Goal: Information Seeking & Learning: Find specific page/section

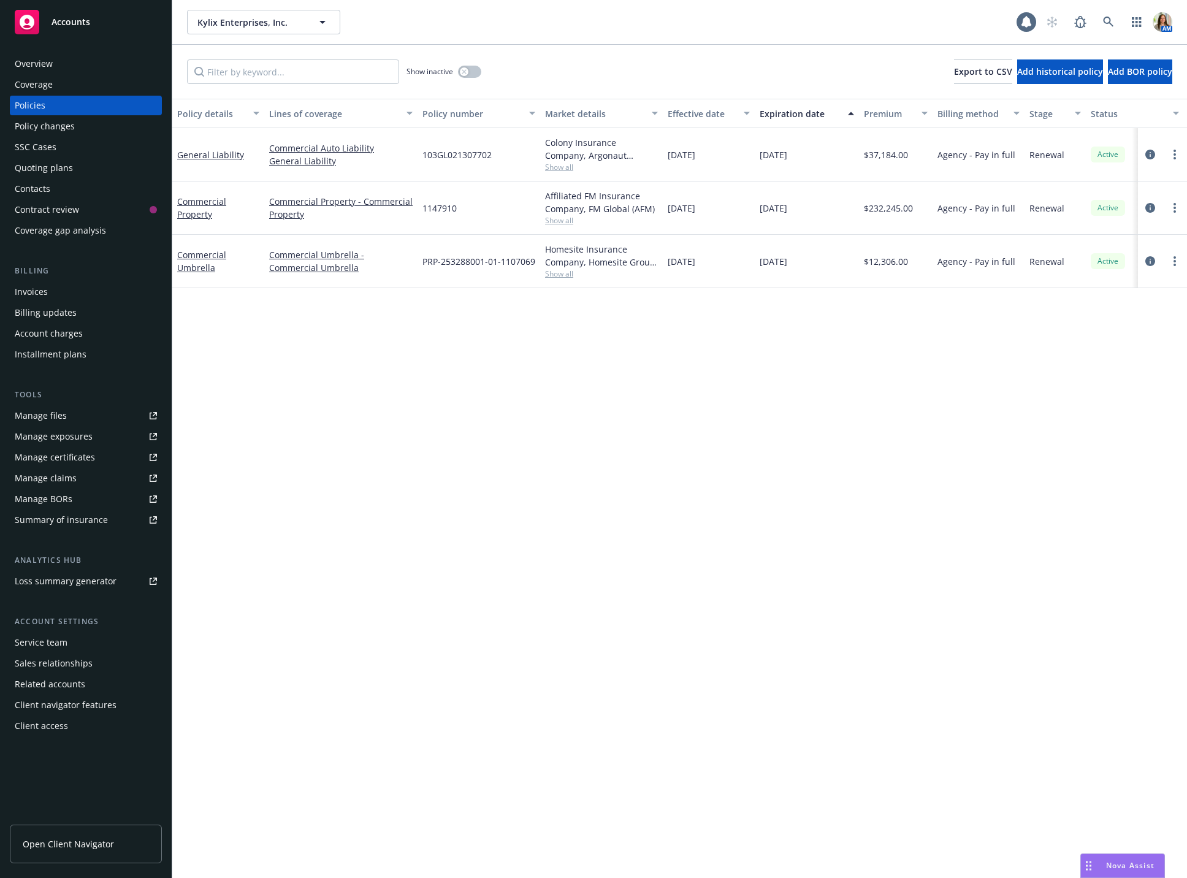
click at [73, 23] on span "Accounts" at bounding box center [70, 22] width 39 height 10
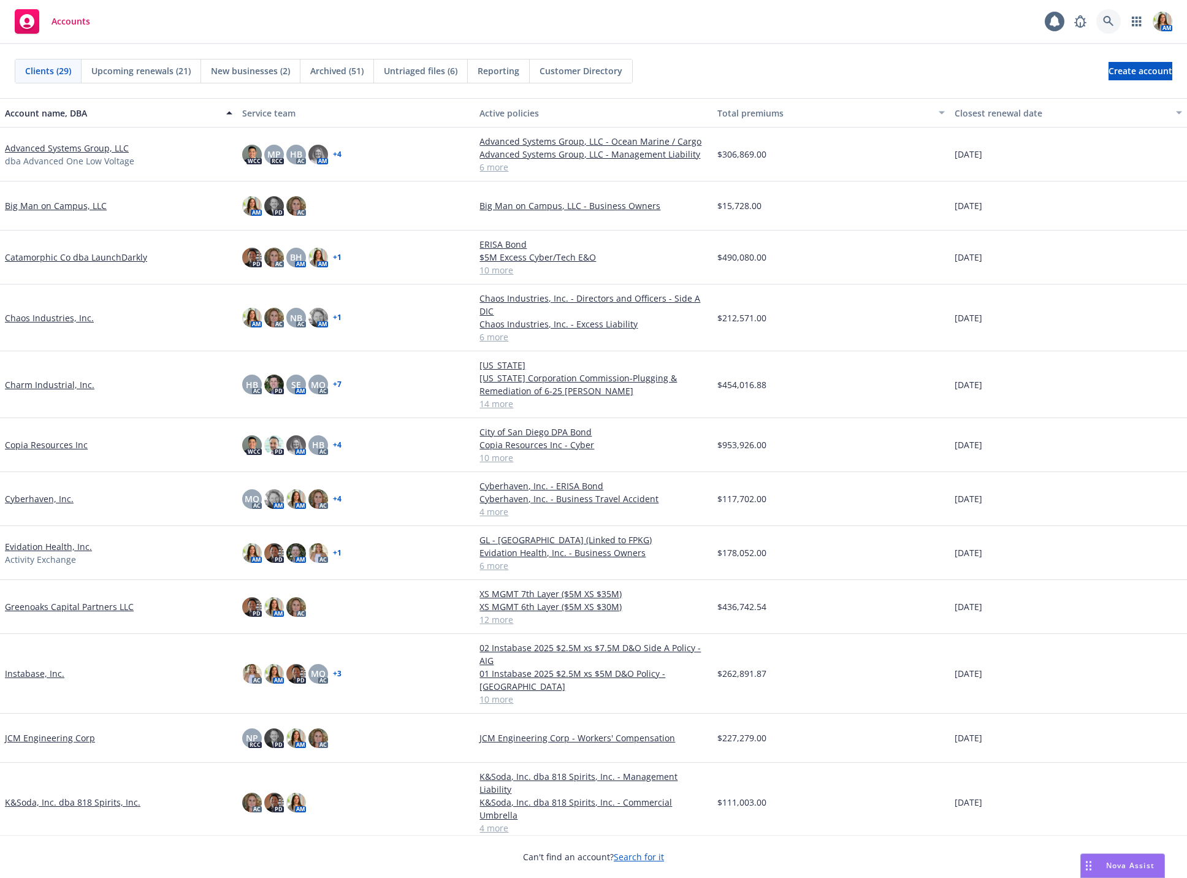
click at [1106, 18] on icon at bounding box center [1108, 21] width 11 height 11
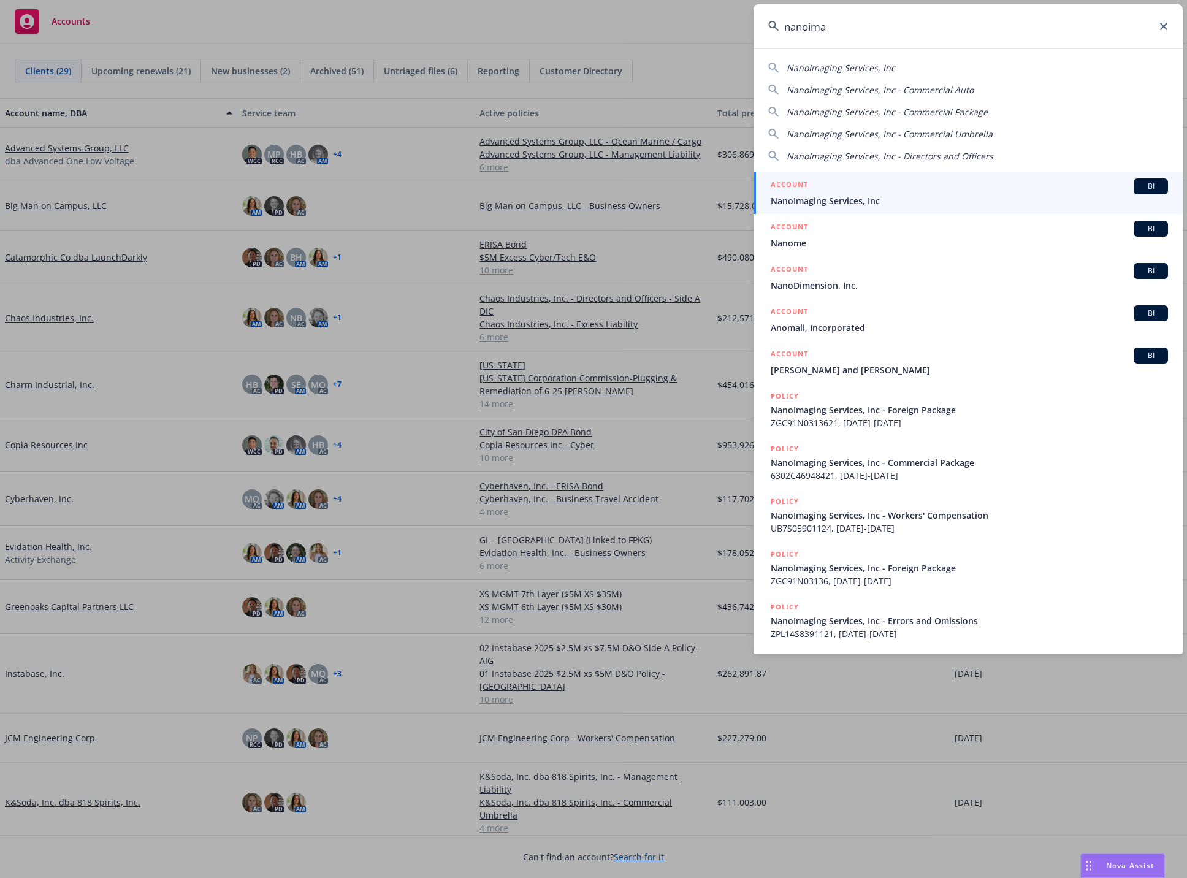
type input "nanoima"
click at [877, 186] on div "ACCOUNT BI" at bounding box center [968, 186] width 397 height 16
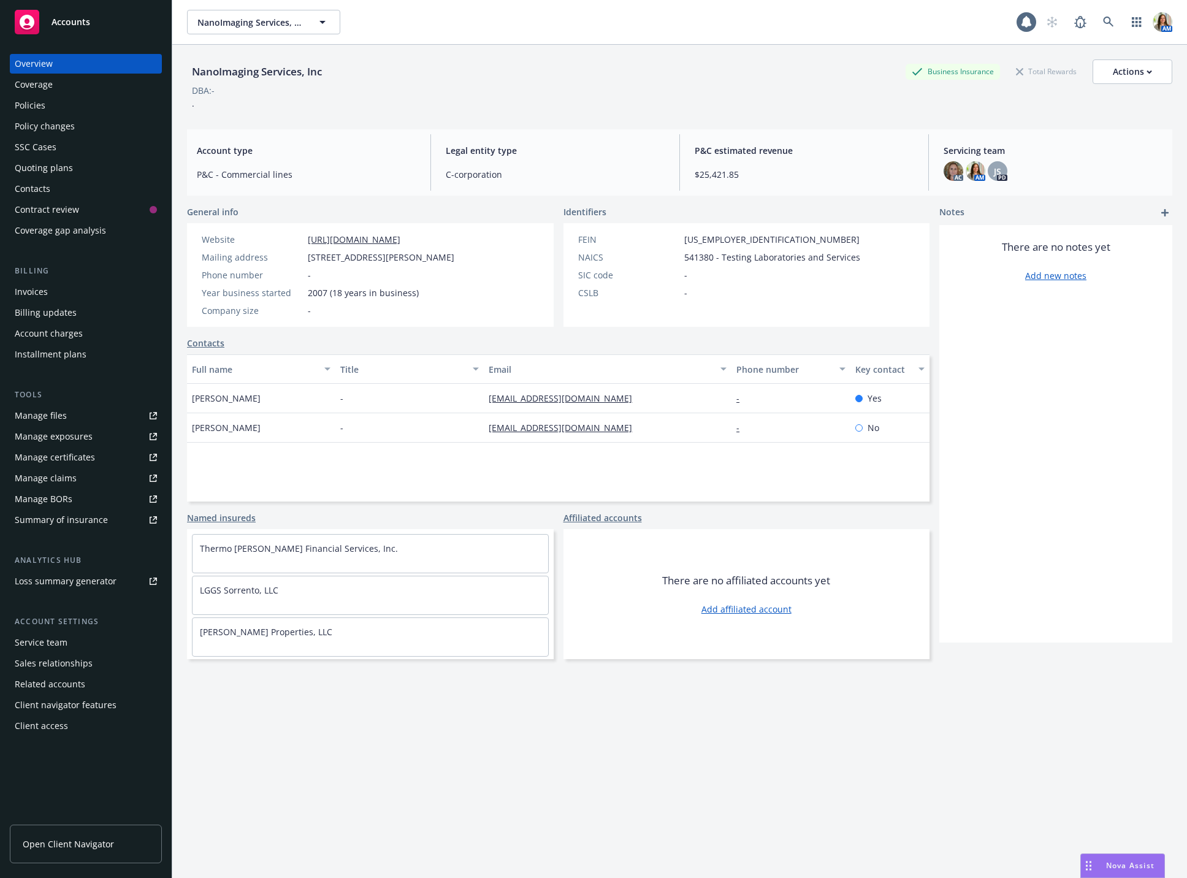
click at [61, 162] on div "Quoting plans" at bounding box center [44, 168] width 58 height 20
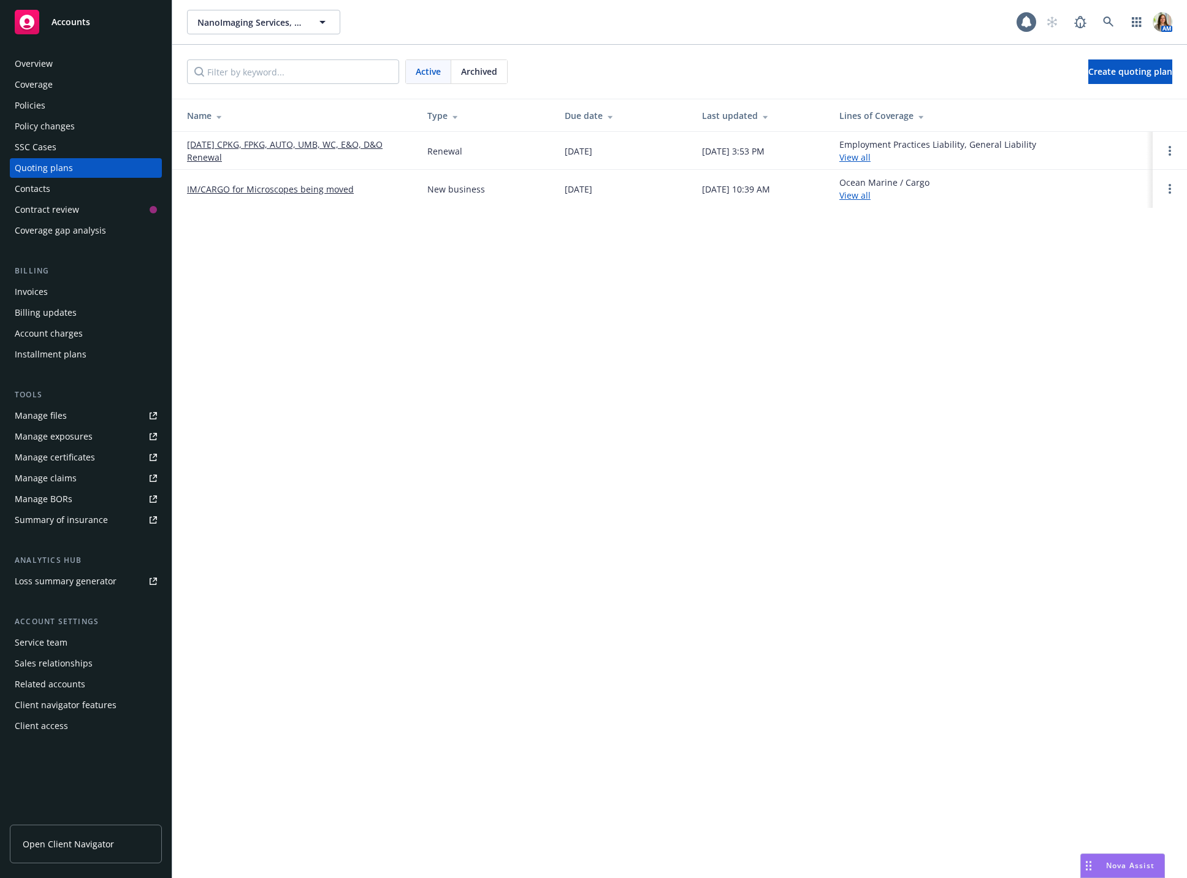
click at [205, 148] on link "[DATE] CPKG, FPKG, AUTO, UMB, WC, E&O, D&O Renewal" at bounding box center [297, 151] width 221 height 26
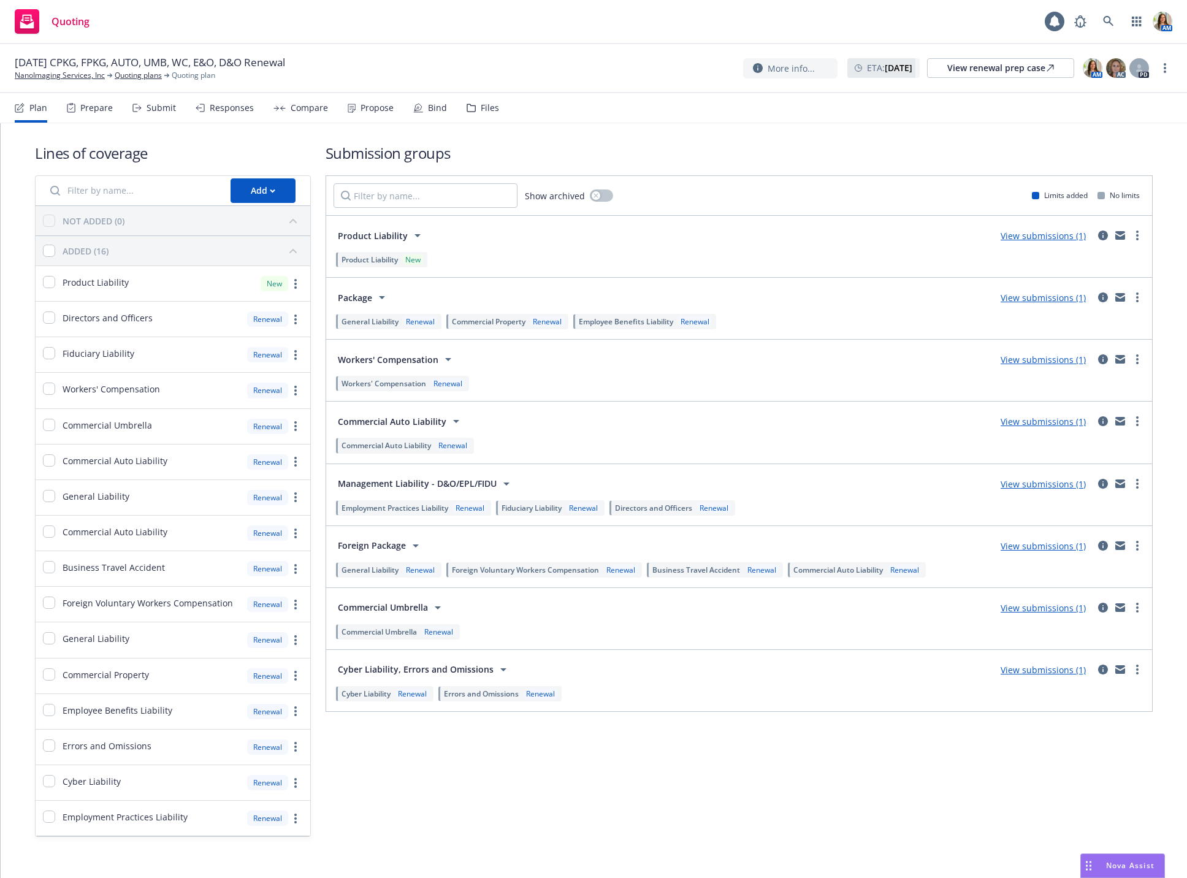
click at [365, 103] on div "Propose" at bounding box center [376, 108] width 33 height 10
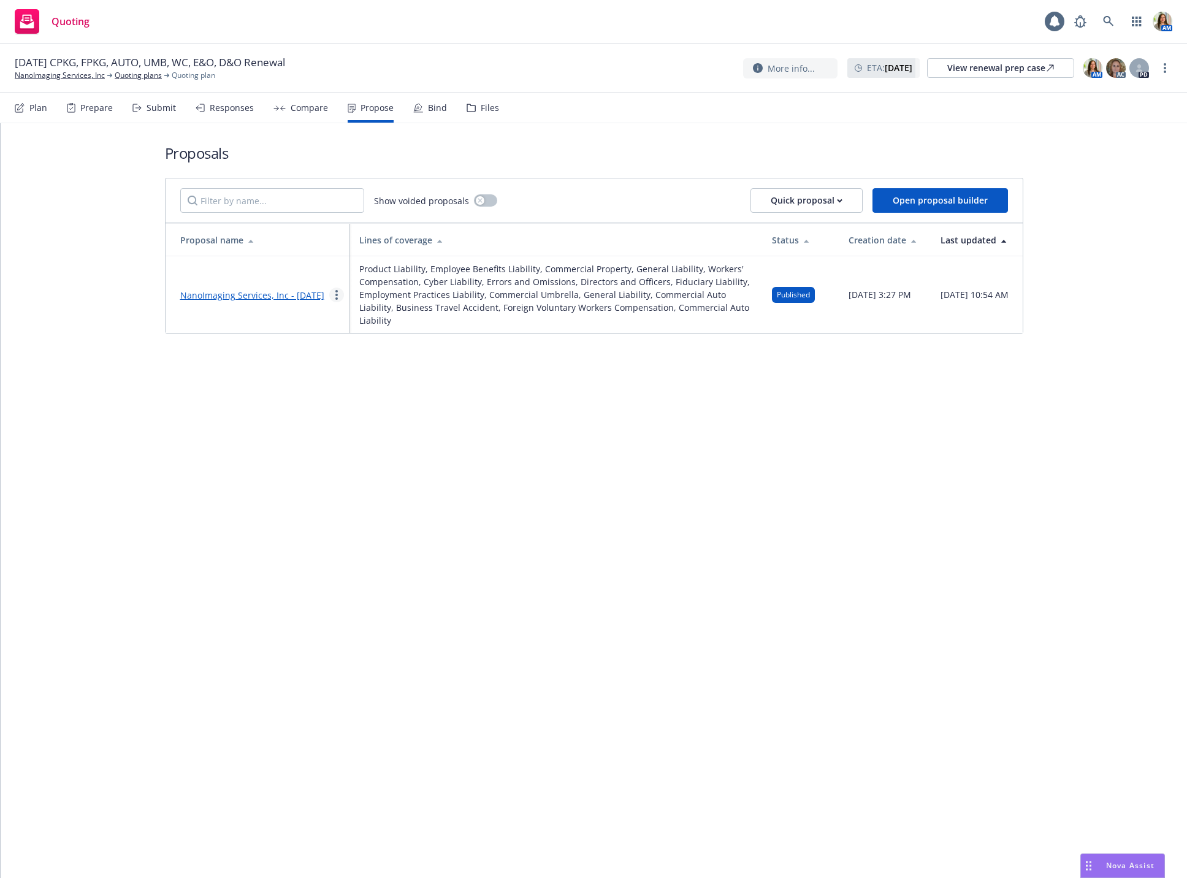
click at [330, 294] on link "more" at bounding box center [336, 294] width 15 height 15
click at [356, 451] on span "Copy logging email" at bounding box center [383, 447] width 107 height 12
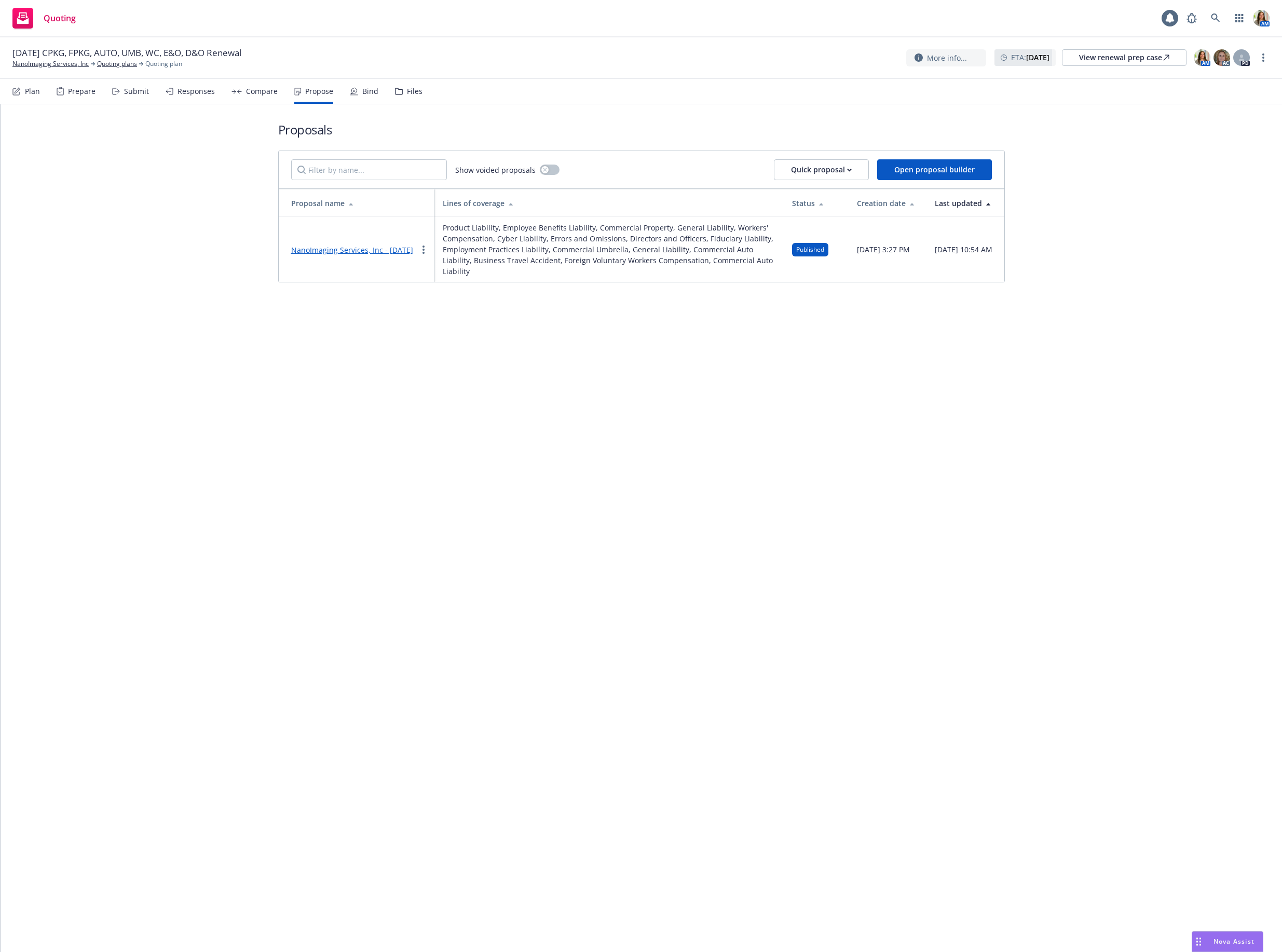
click at [178, 94] on div "Responses" at bounding box center [196, 91] width 37 height 8
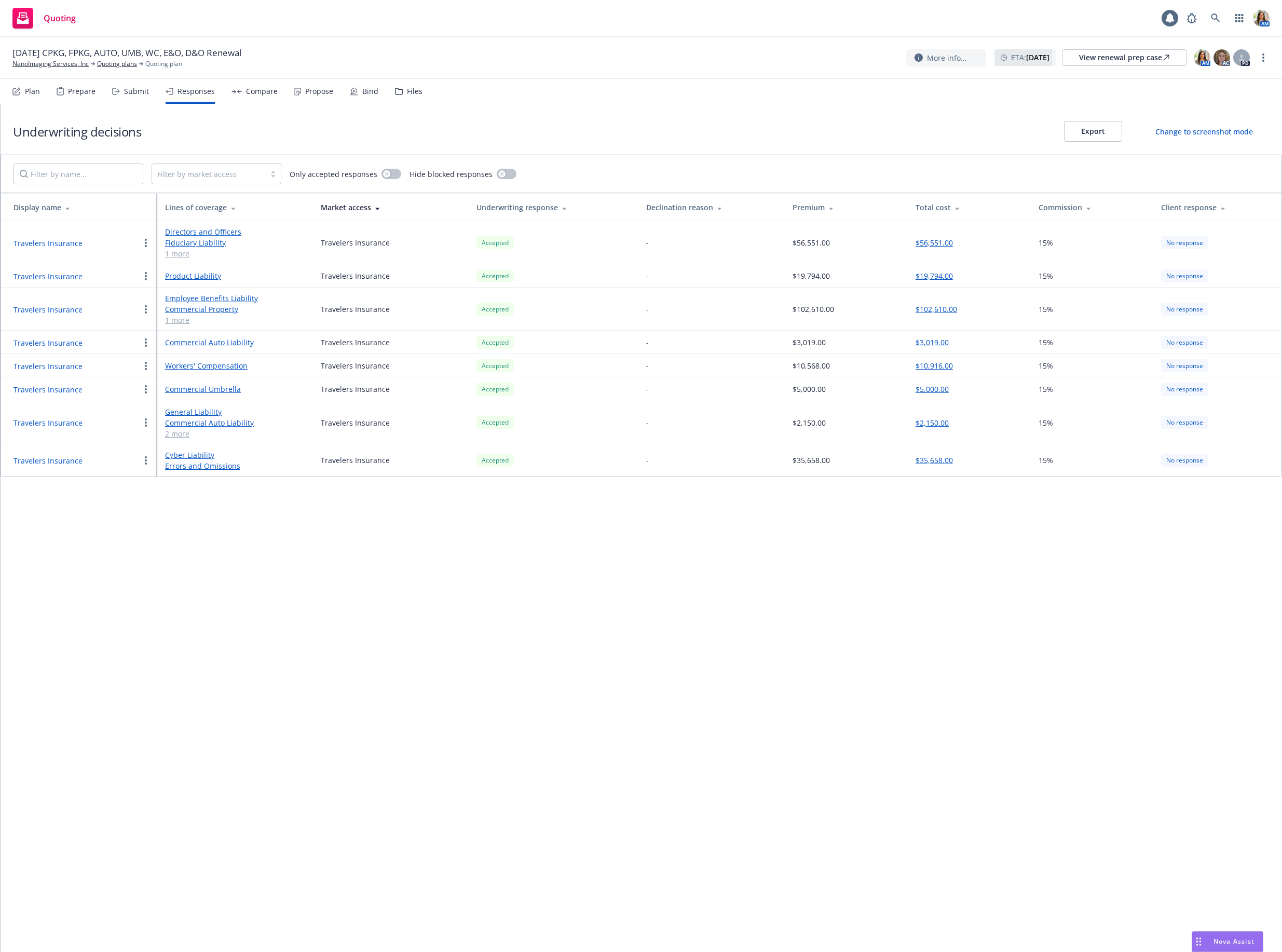
click at [179, 436] on link "2 more" at bounding box center [235, 434] width 139 height 11
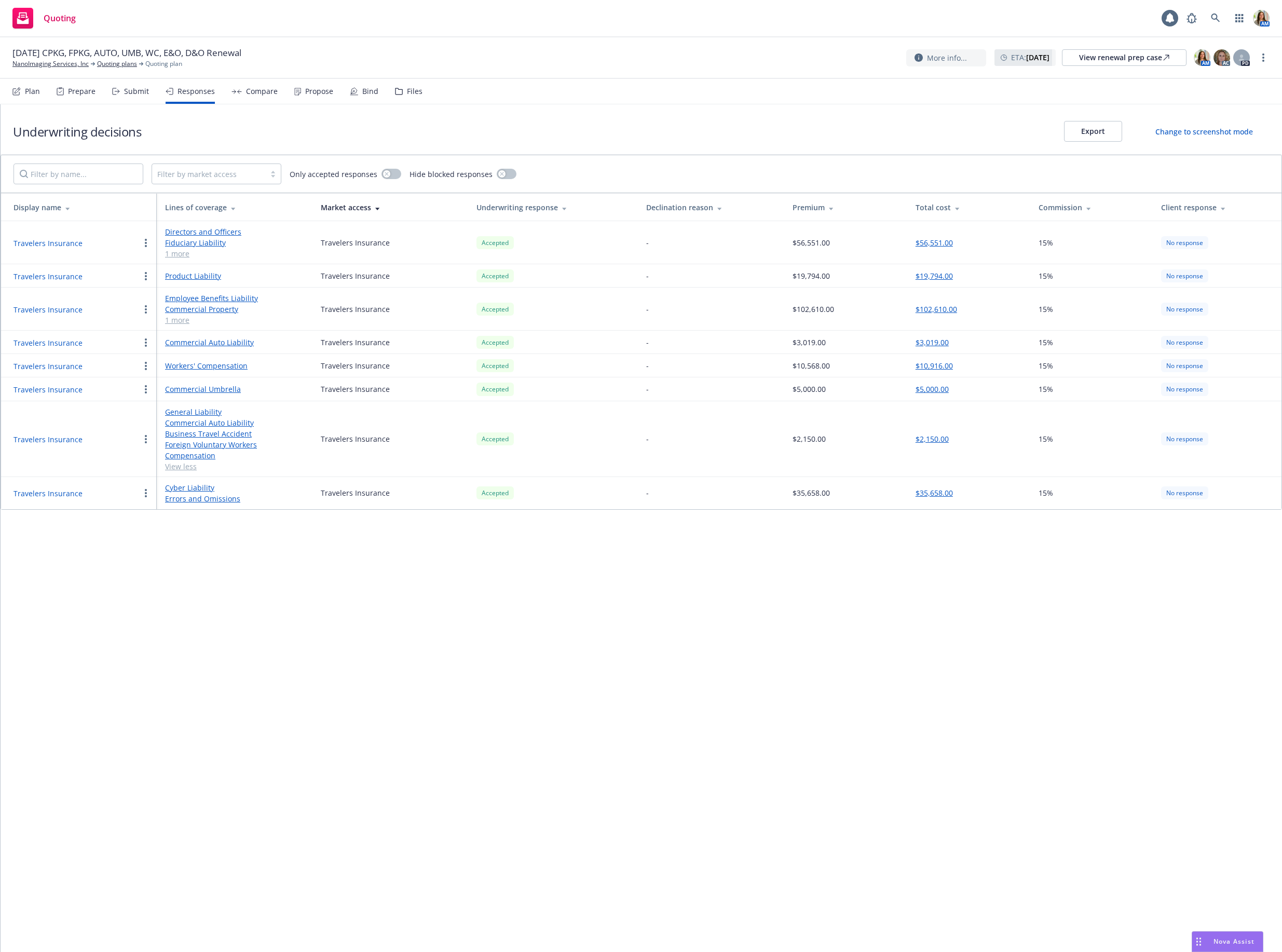
click at [64, 442] on button "Travelers Insurance" at bounding box center [48, 439] width 69 height 11
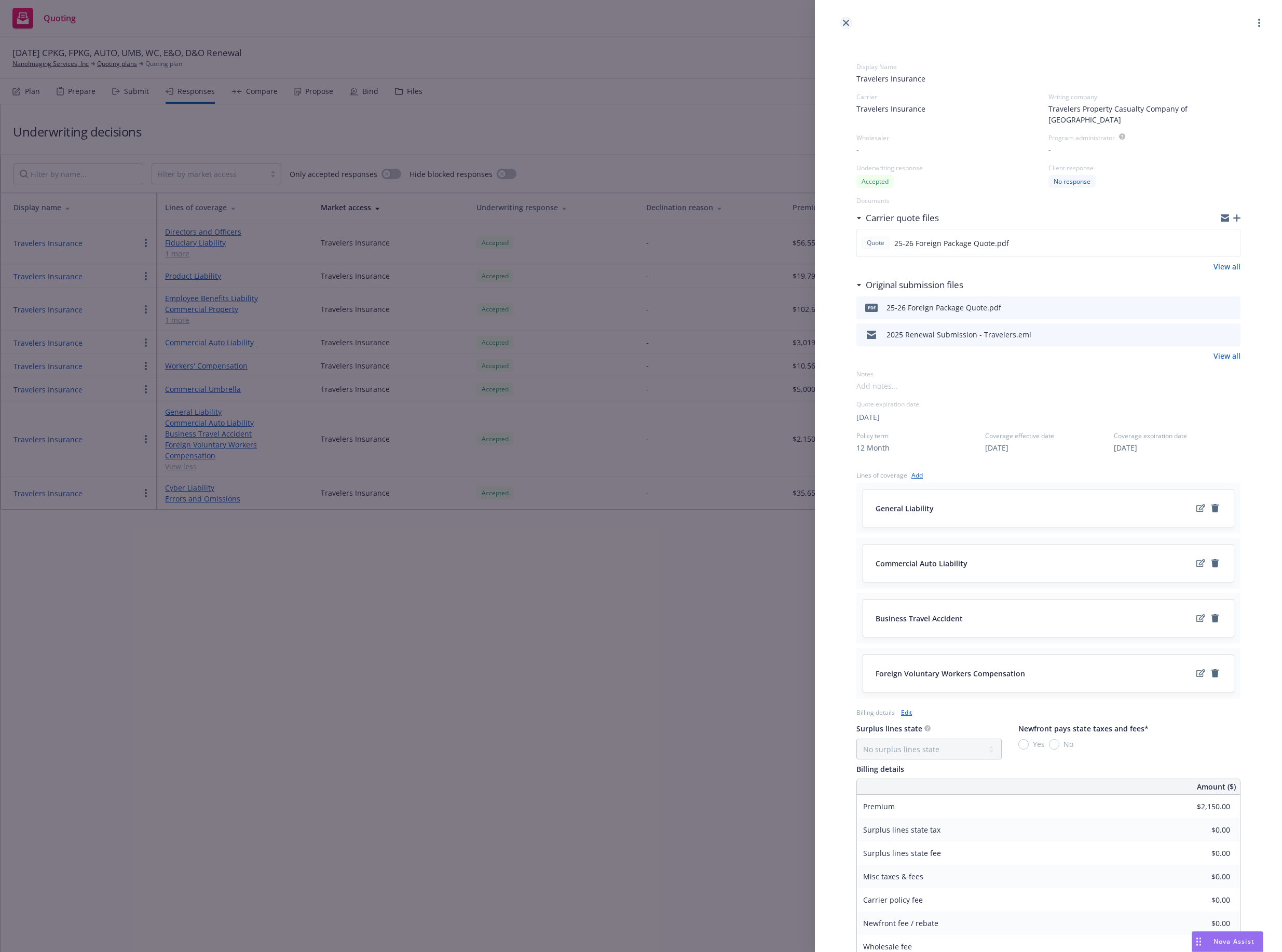
click at [846, 23] on icon "close" at bounding box center [845, 22] width 6 height 6
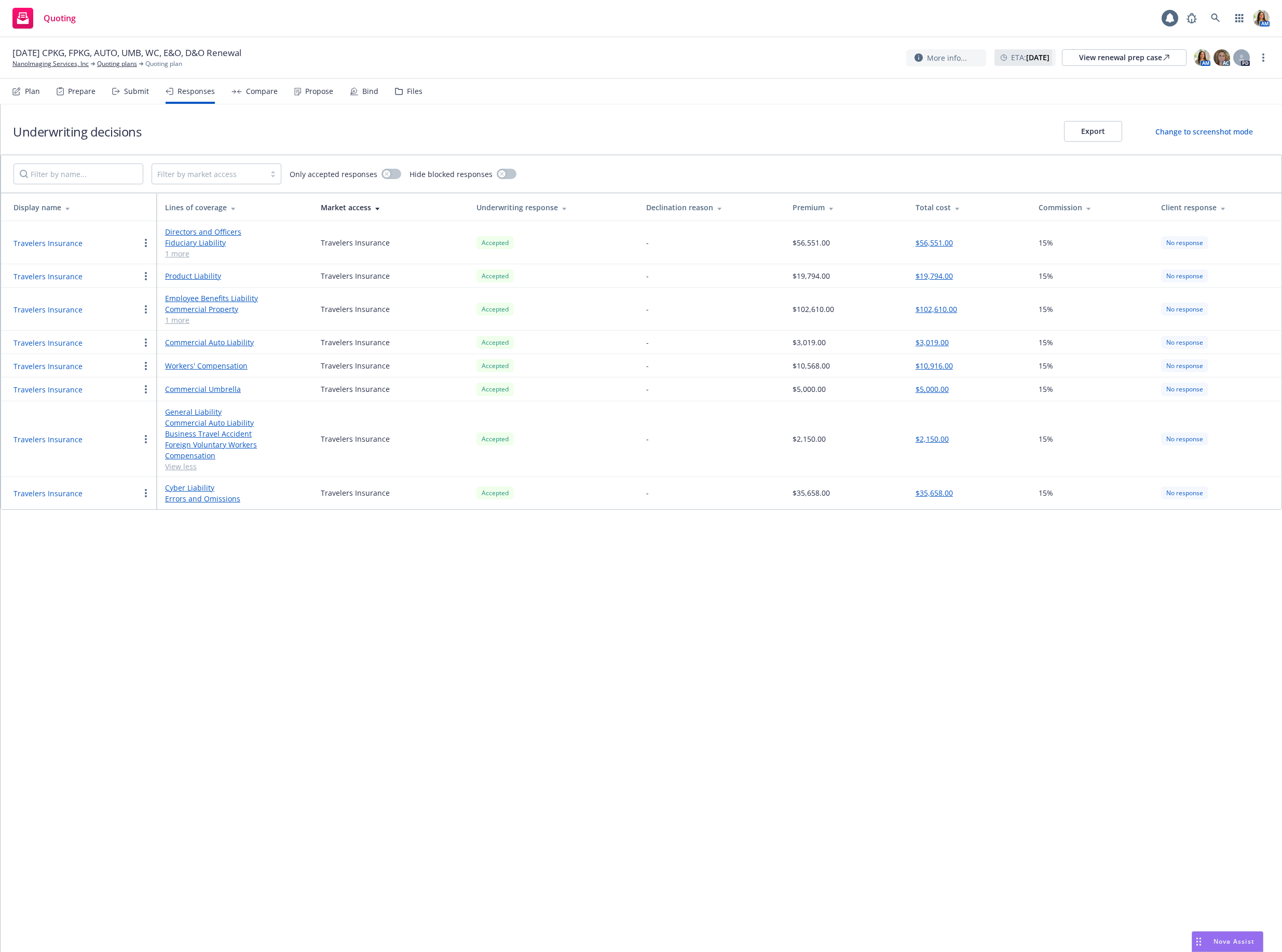
click at [75, 313] on button "Travelers Insurance" at bounding box center [48, 309] width 69 height 11
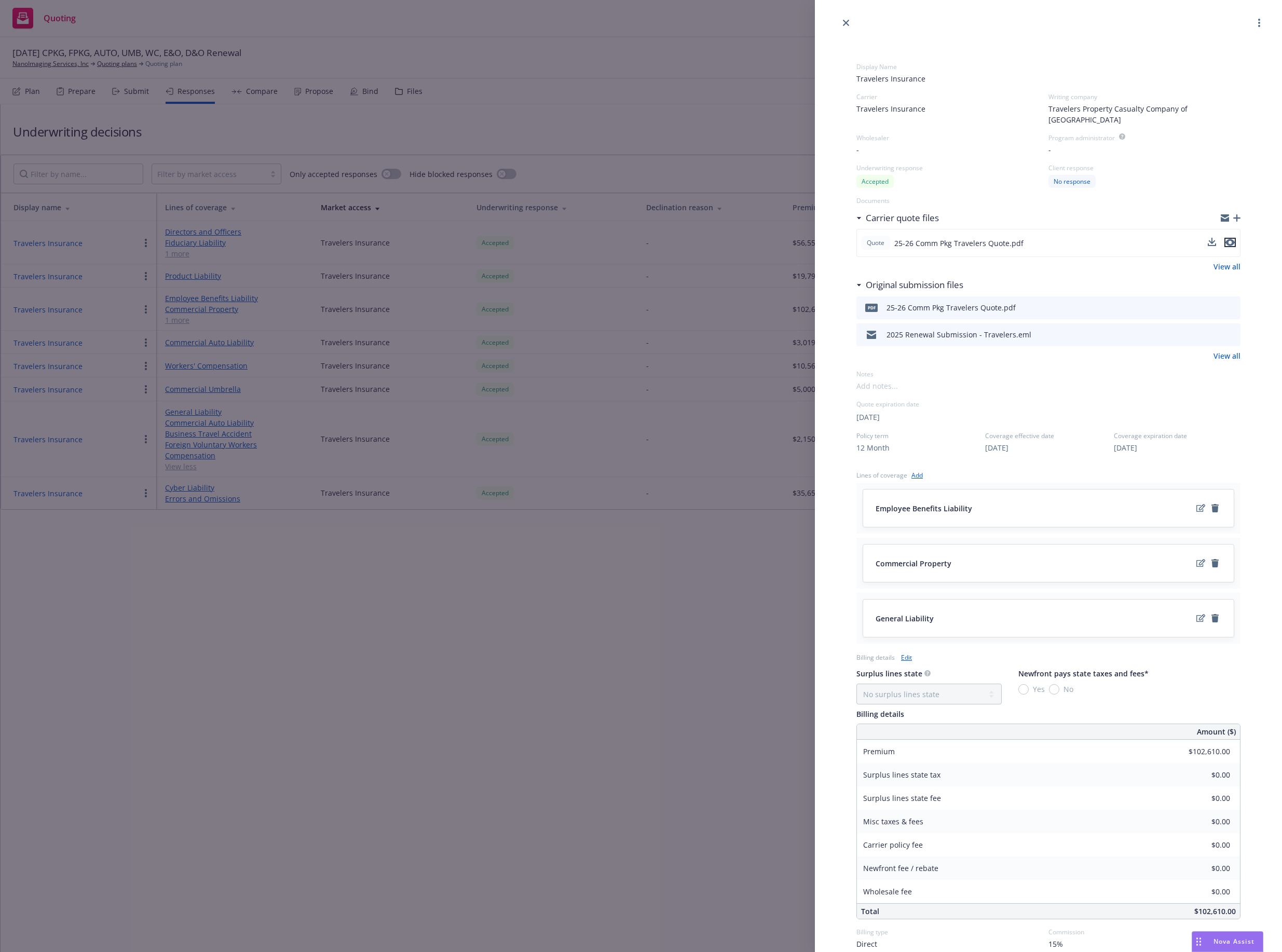
click at [1004, 239] on icon "preview file" at bounding box center [1230, 242] width 9 height 8
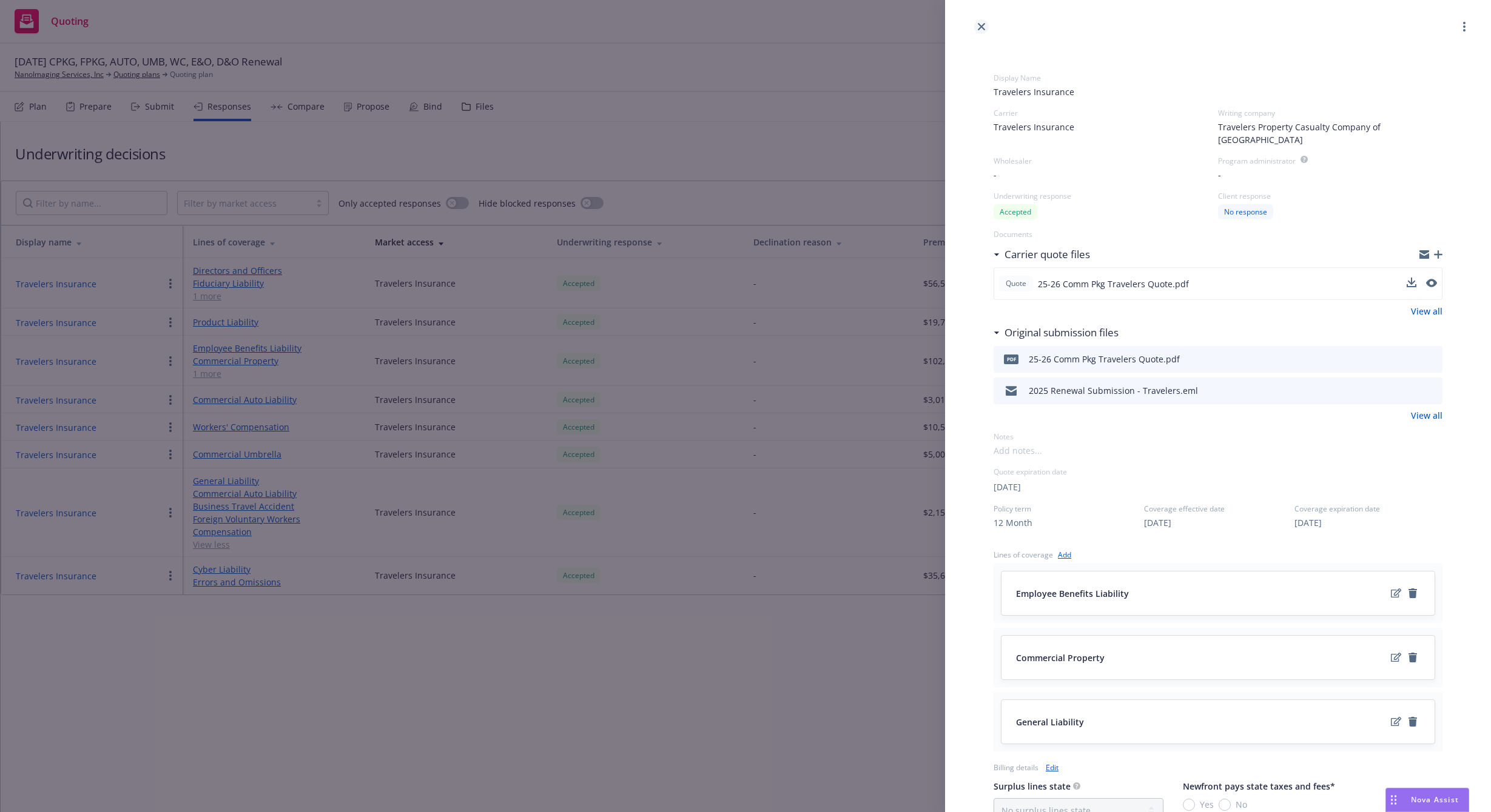
click at [978, 29] on icon "close" at bounding box center [980, 26] width 7 height 7
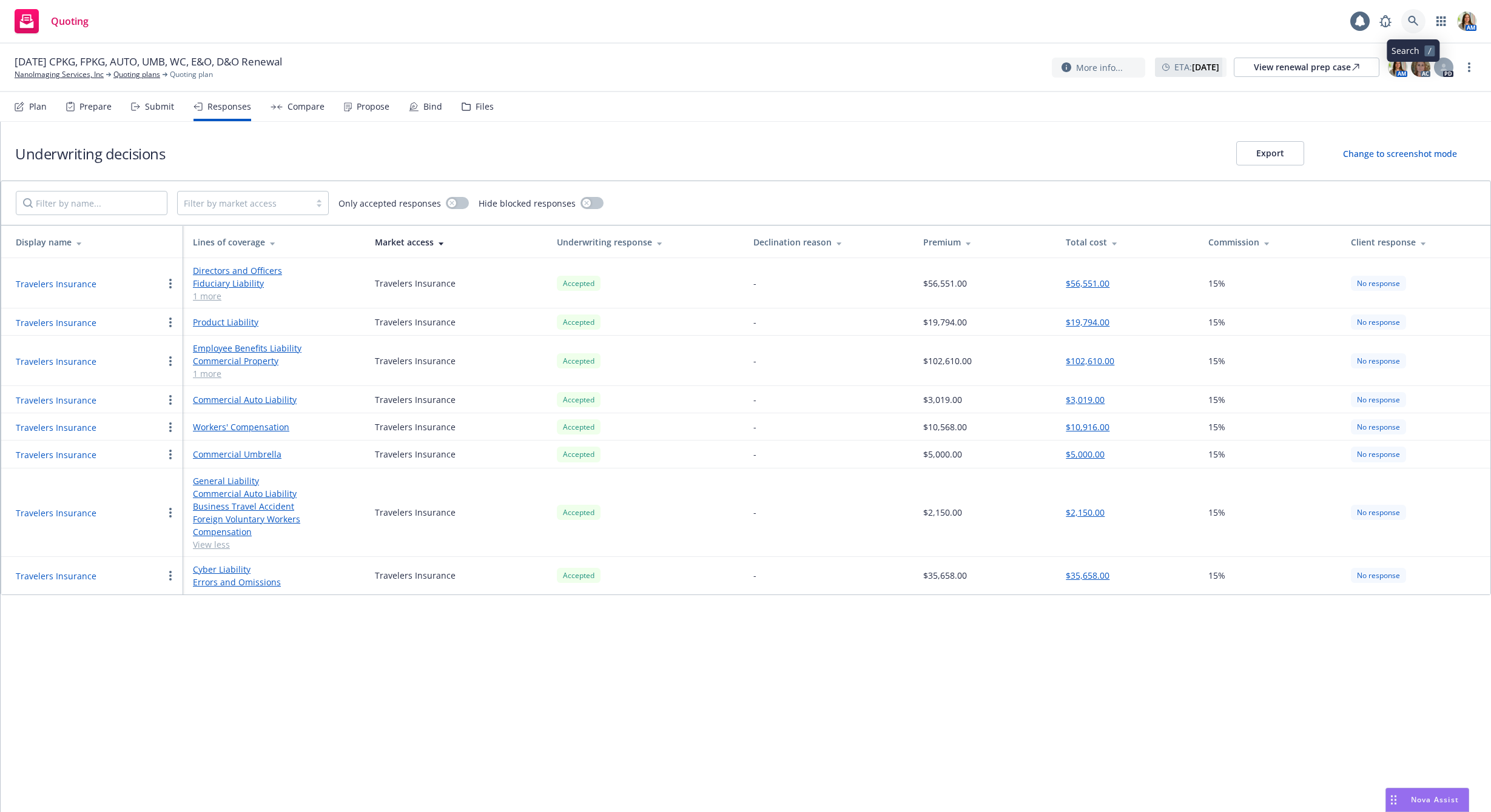
click at [1173, 17] on link at bounding box center [1413, 21] width 25 height 25
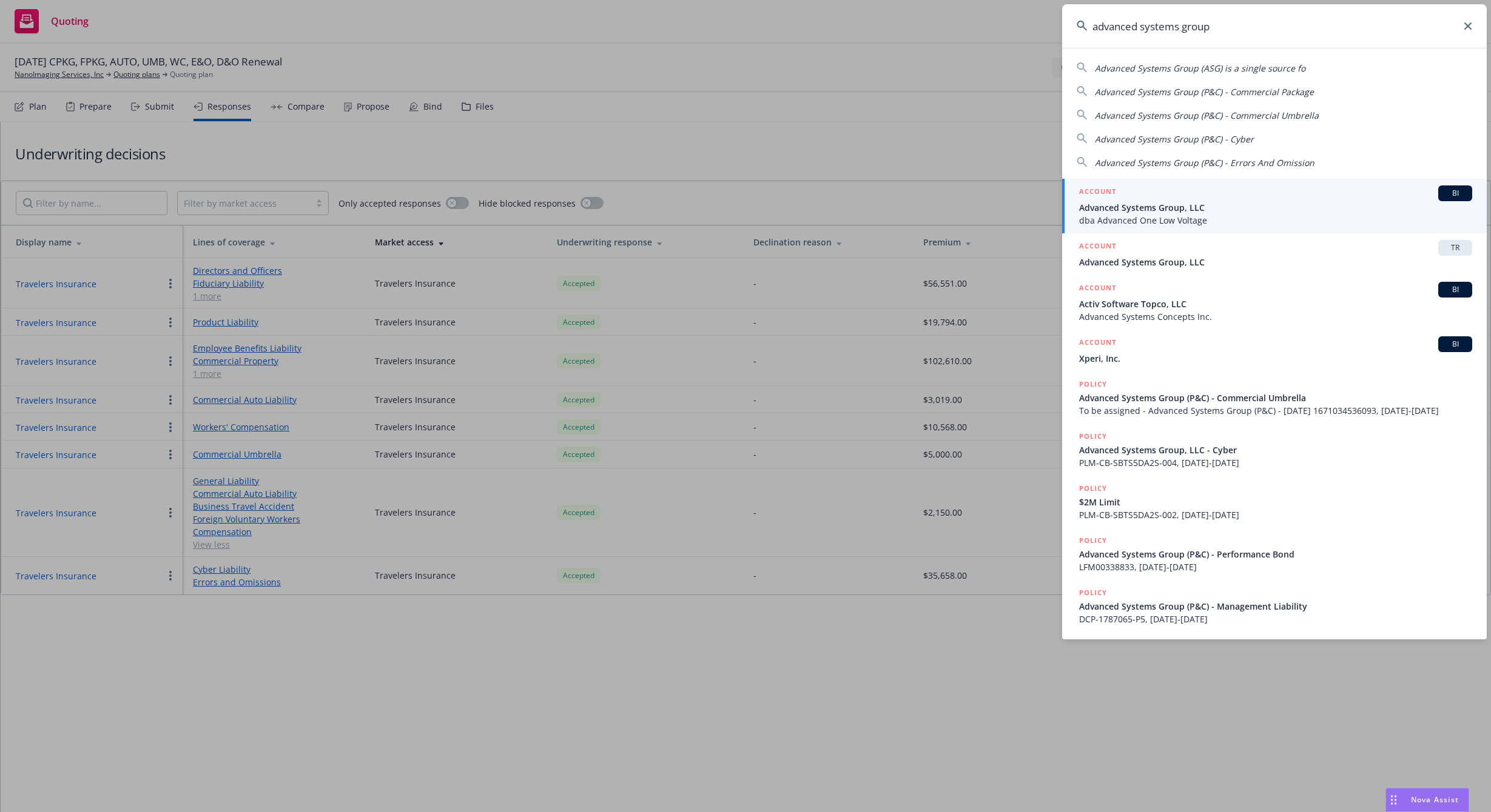
type input "advanced systems group"
click at [1170, 208] on span "Advanced Systems Group, LLC" at bounding box center [1274, 207] width 393 height 13
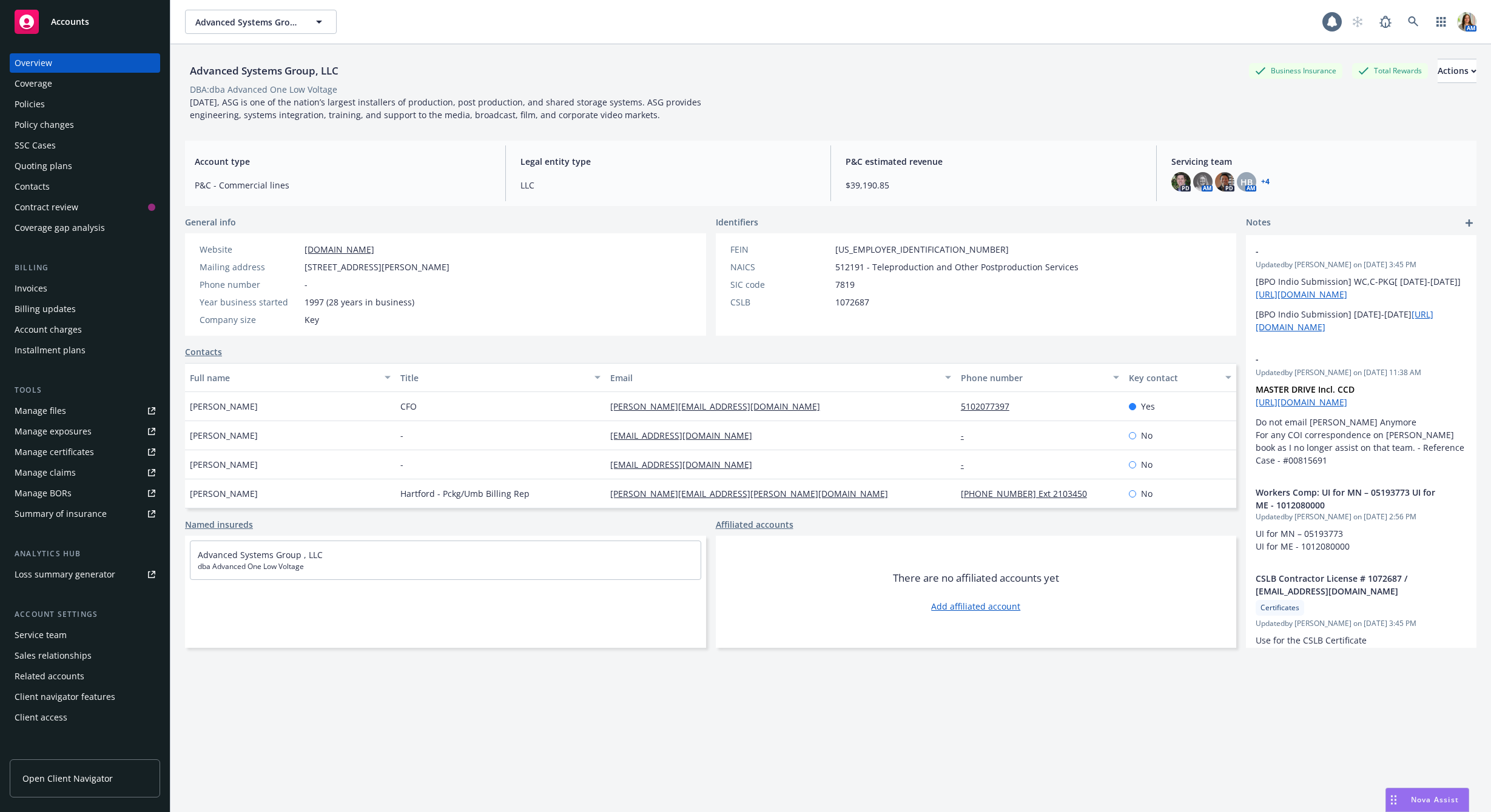
click at [46, 95] on div "Policies" at bounding box center [85, 105] width 140 height 20
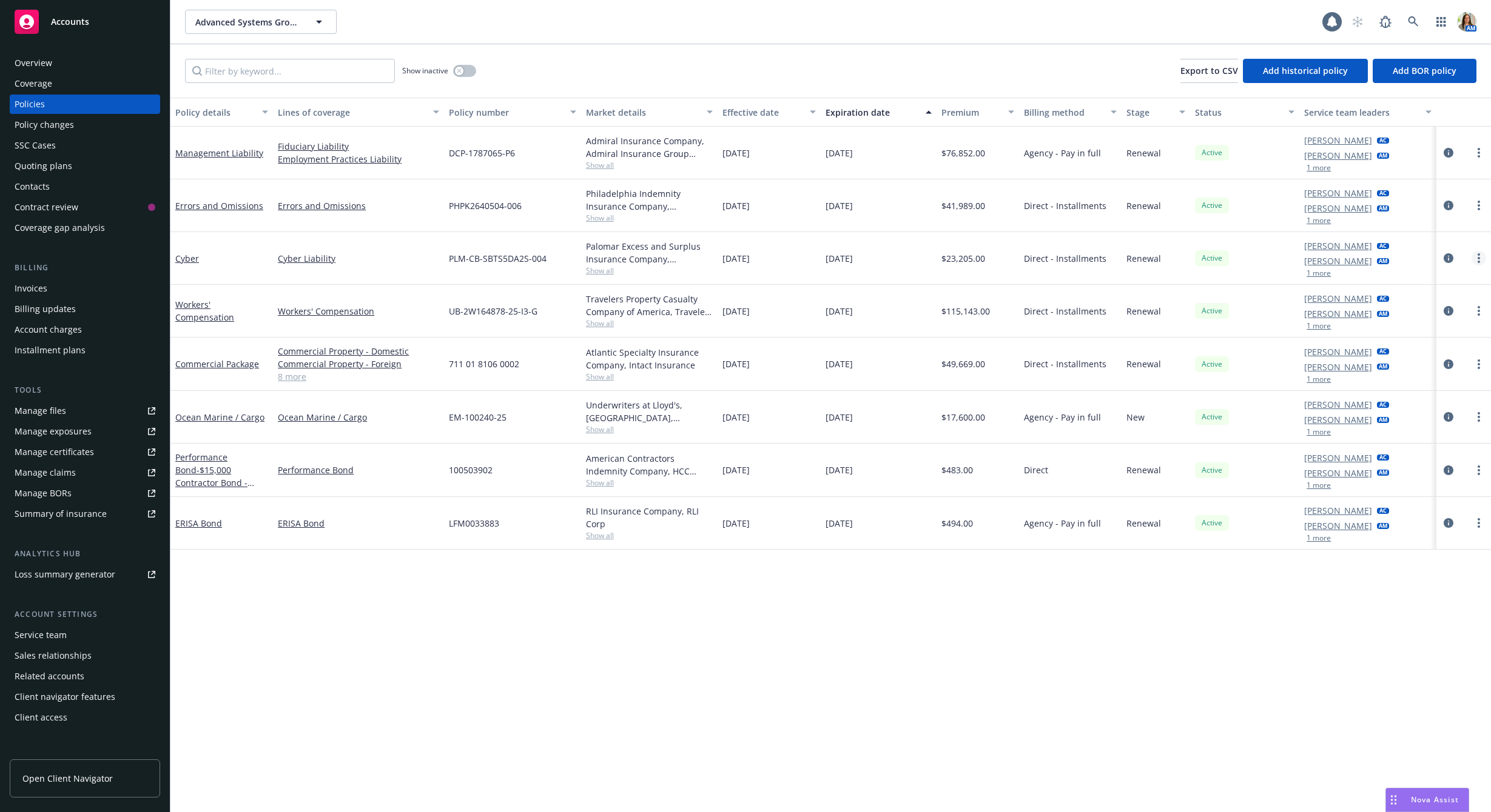
click at [1477, 256] on icon "more" at bounding box center [1478, 258] width 2 height 10
click at [1381, 431] on link "Copy logging email" at bounding box center [1414, 428] width 142 height 25
click at [1422, 12] on span at bounding box center [1413, 22] width 25 height 25
click at [1414, 15] on link at bounding box center [1413, 22] width 25 height 25
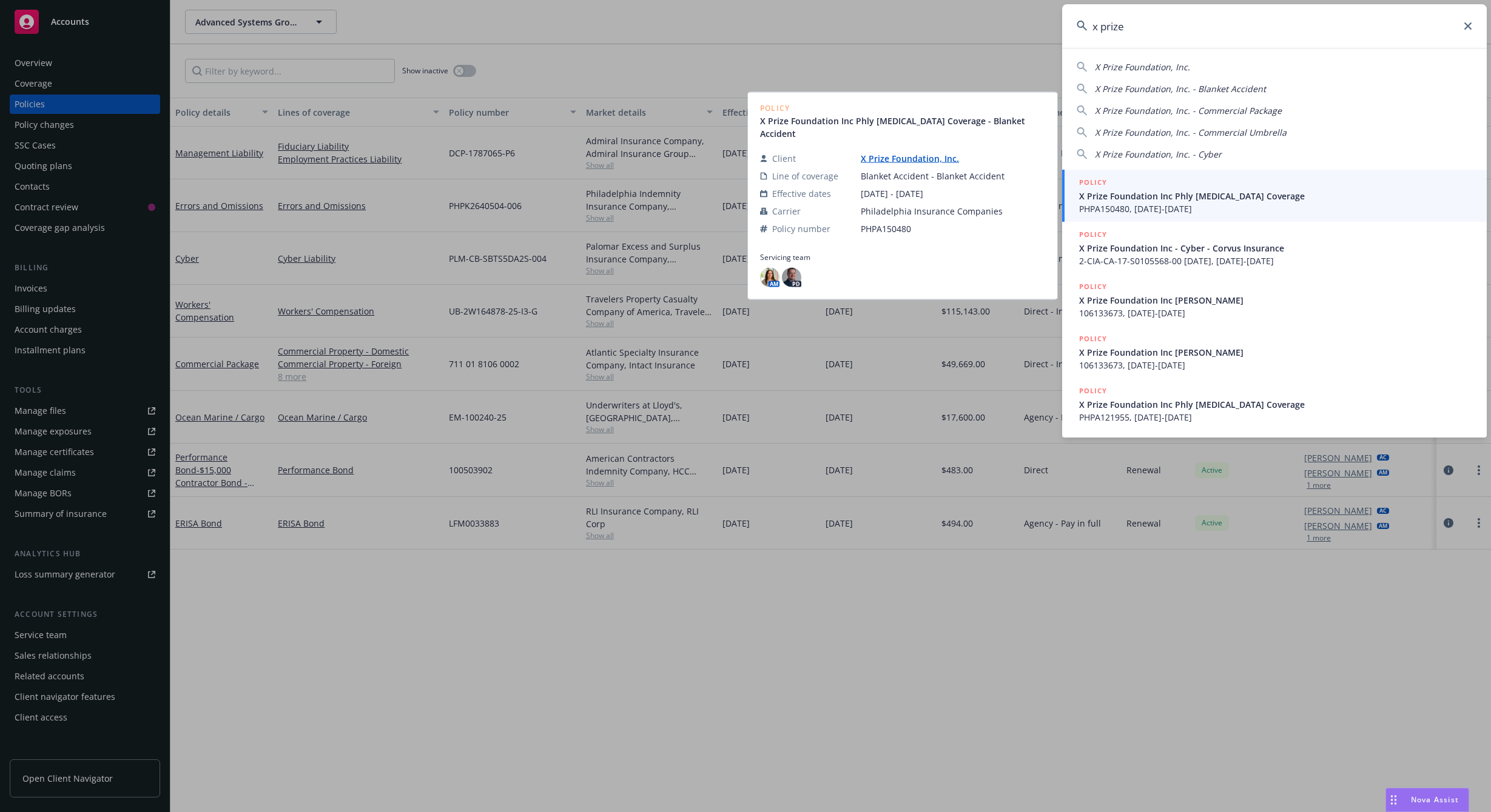
type input "x prize"
click at [1164, 191] on span "X Prize Foundation Inc Phly Accidental Death Coverage" at bounding box center [1274, 196] width 393 height 13
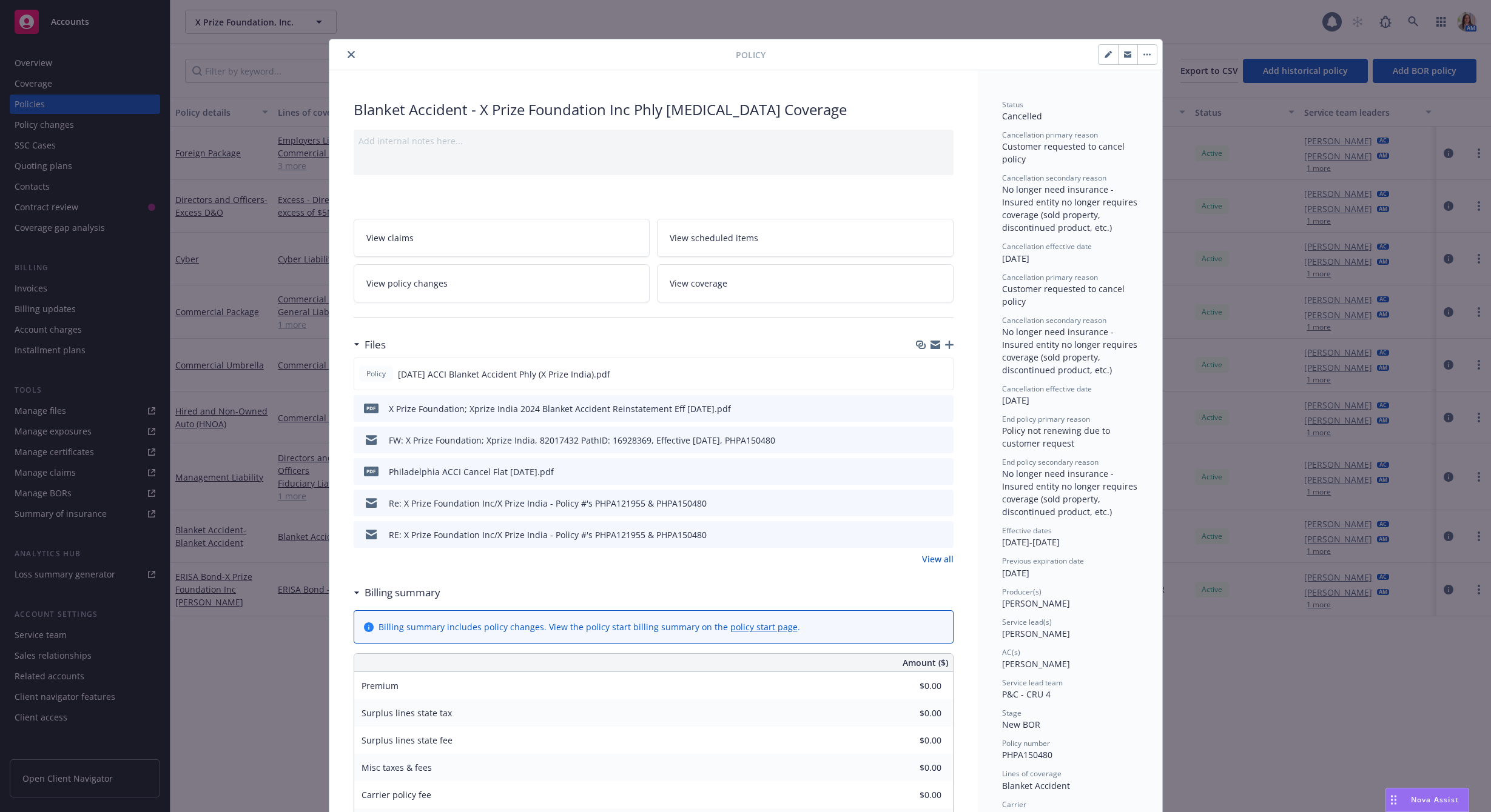
click at [344, 55] on button "close" at bounding box center [351, 54] width 15 height 15
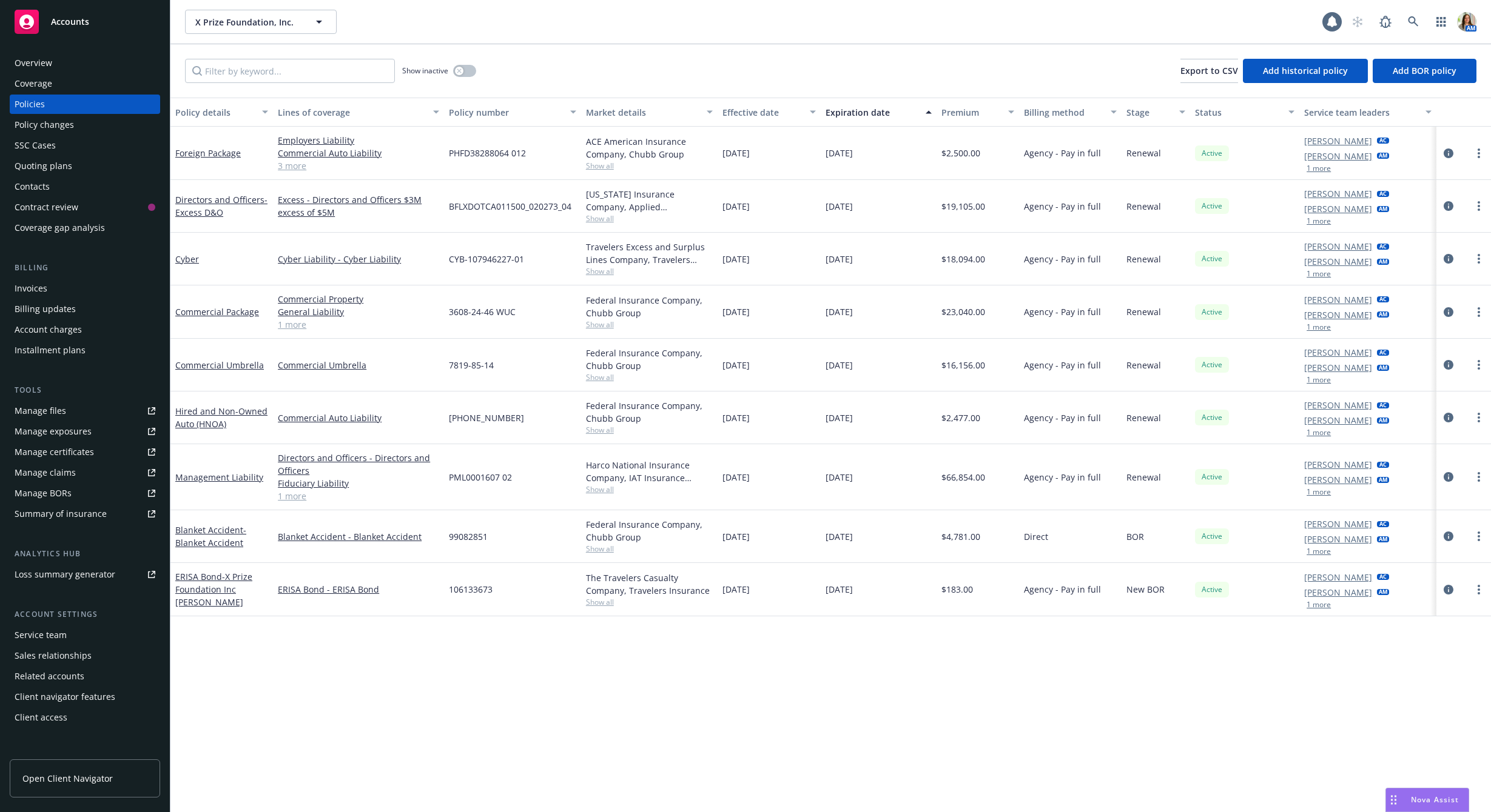
click at [43, 165] on div "Quoting plans" at bounding box center [44, 166] width 57 height 20
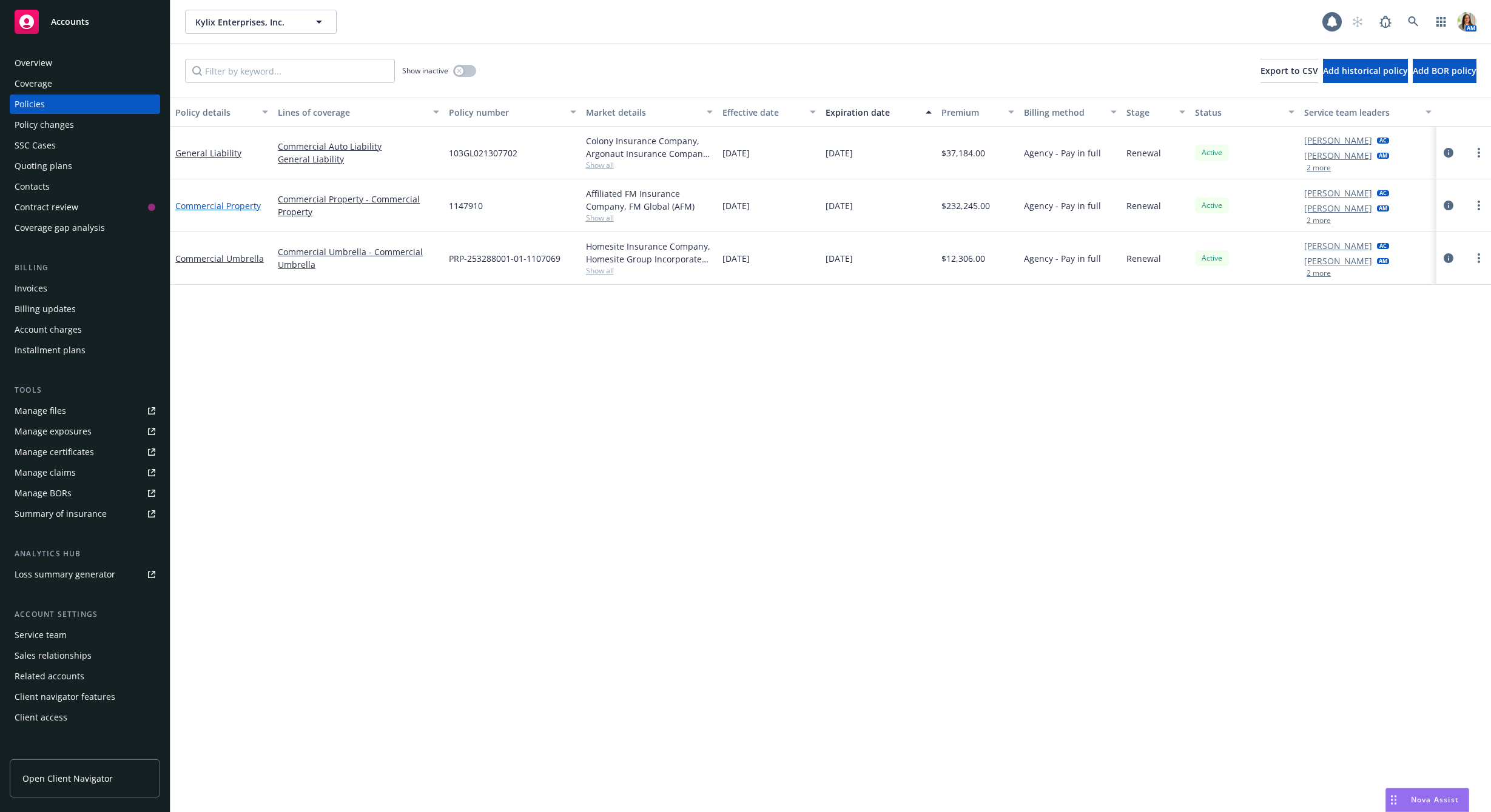
click at [224, 210] on link "Commercial Property" at bounding box center [218, 206] width 85 height 12
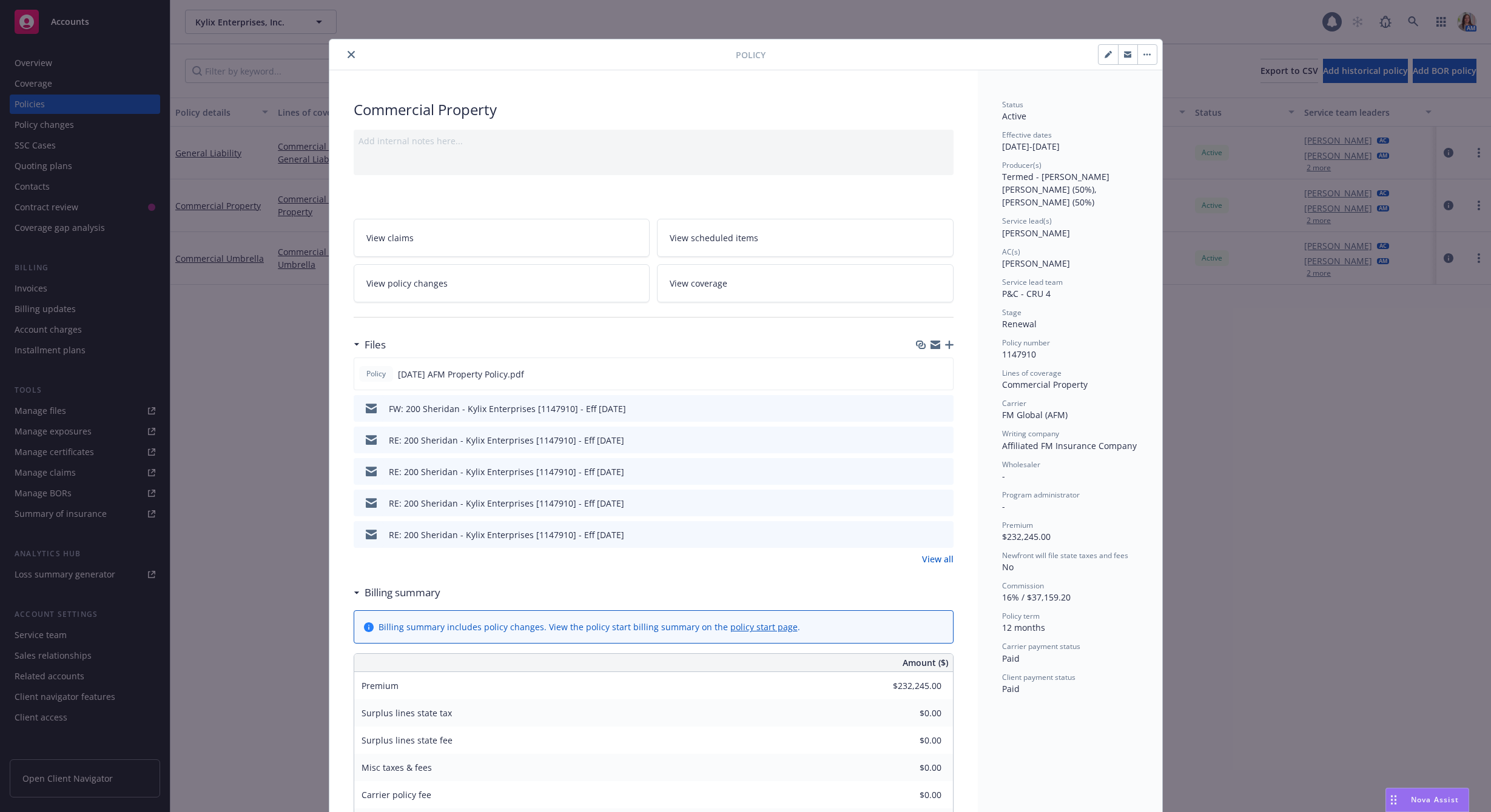
click at [350, 54] on icon "close" at bounding box center [350, 53] width 7 height 7
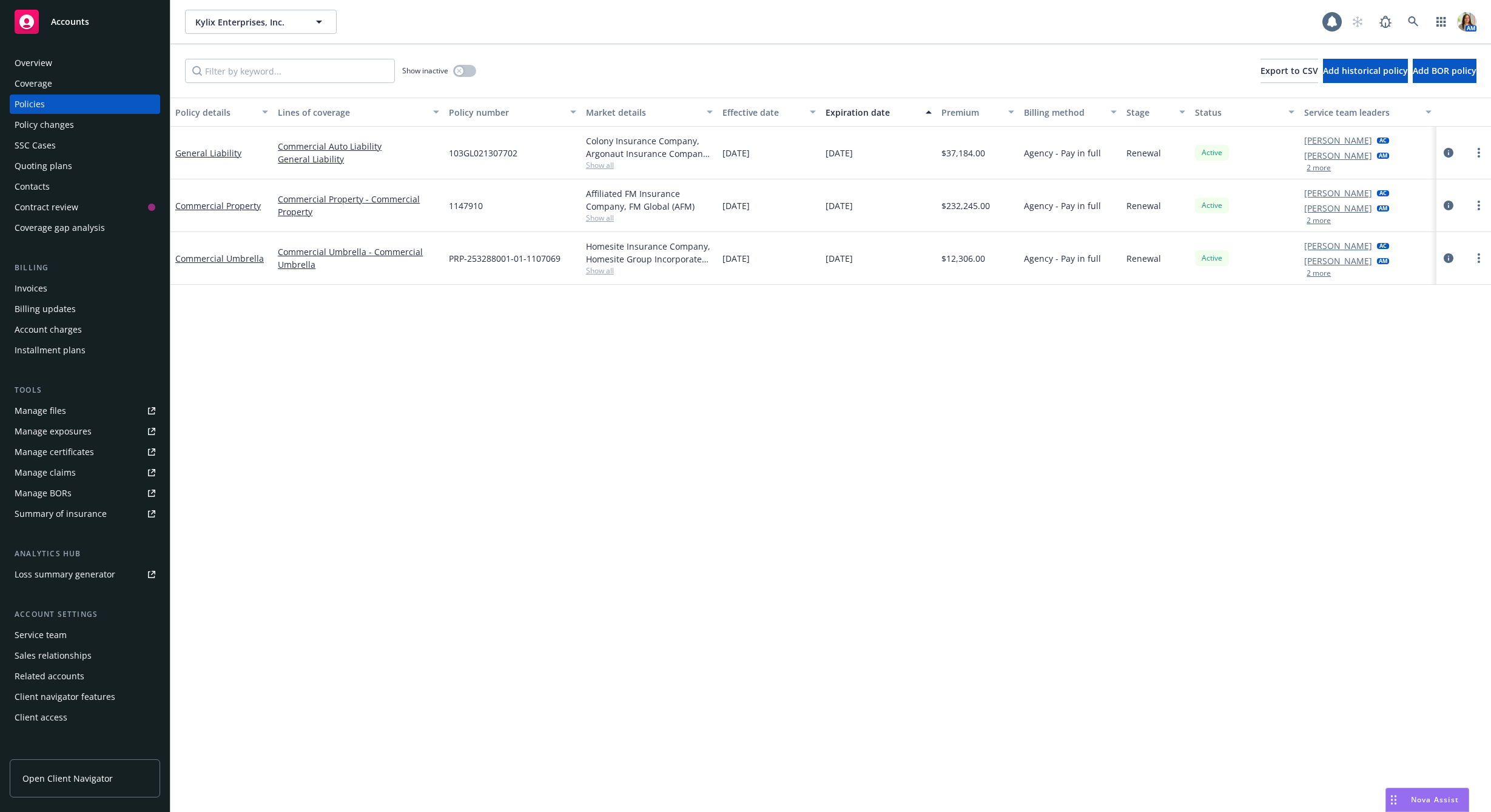
click at [68, 431] on div "Manage exposures" at bounding box center [53, 432] width 77 height 20
click at [245, 205] on link "Commercial Property" at bounding box center [218, 206] width 85 height 12
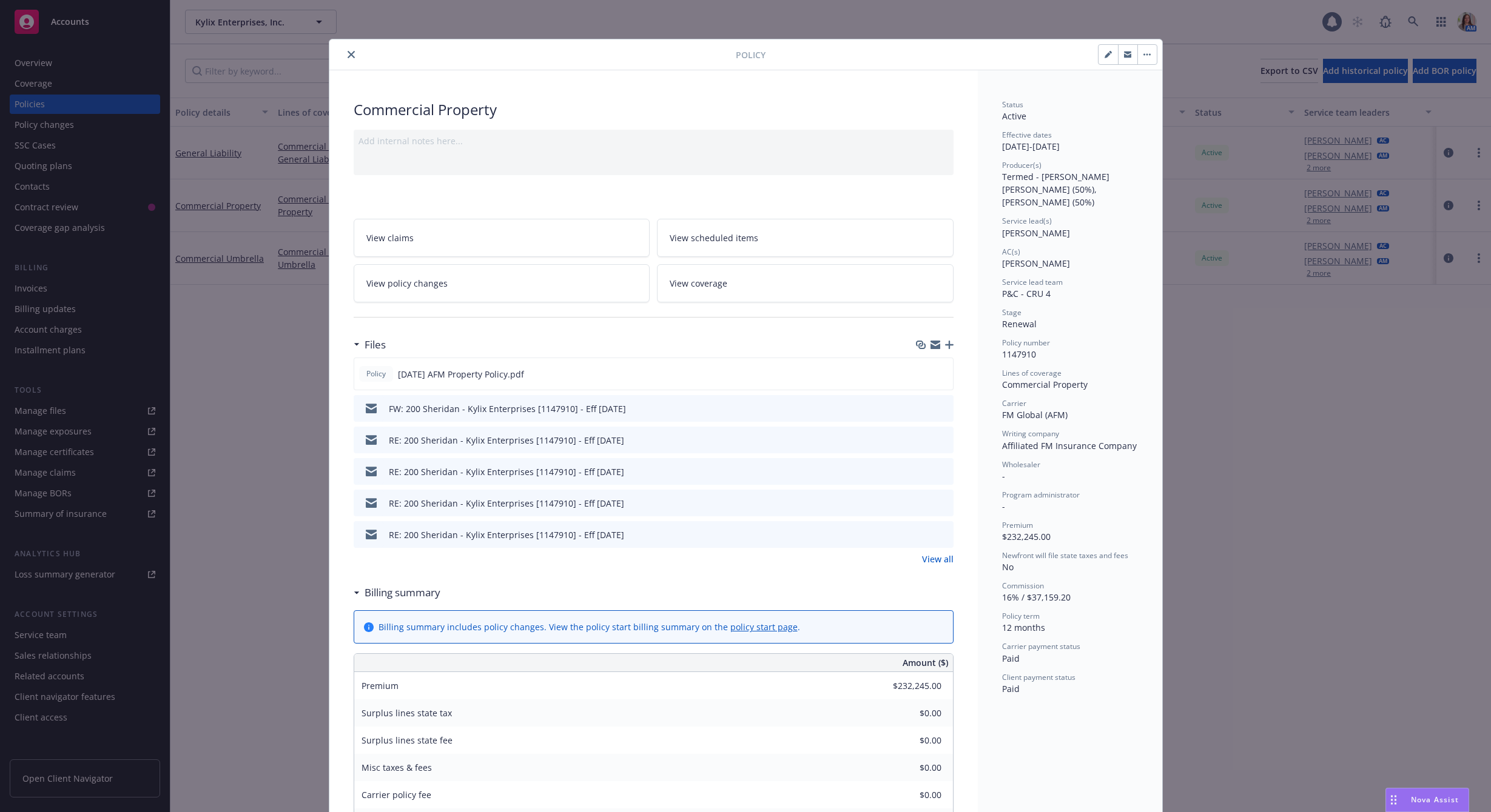
scroll to position [37, 0]
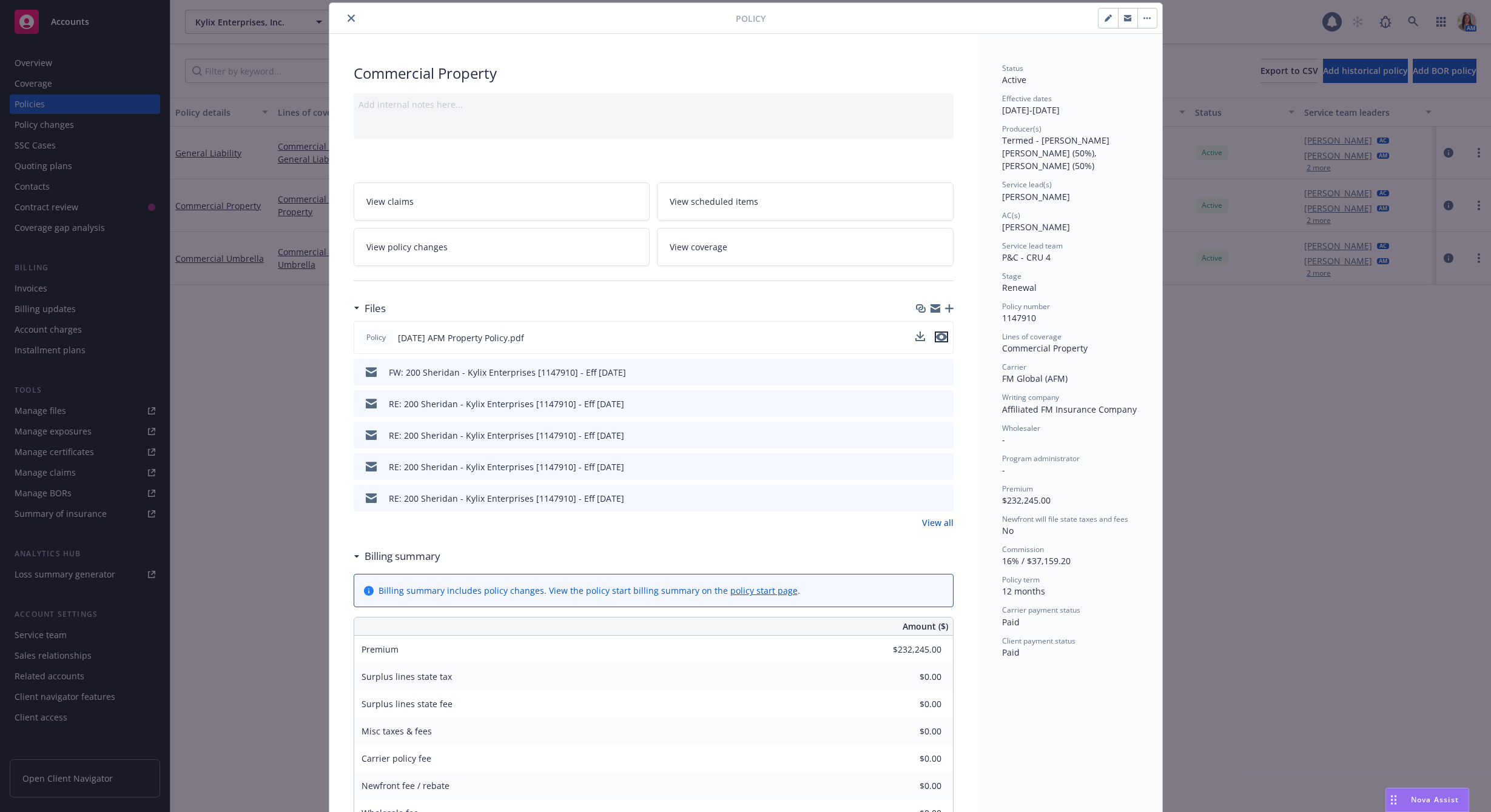
click at [939, 337] on icon "preview file" at bounding box center [941, 337] width 11 height 9
click at [932, 519] on link "View all" at bounding box center [938, 522] width 32 height 13
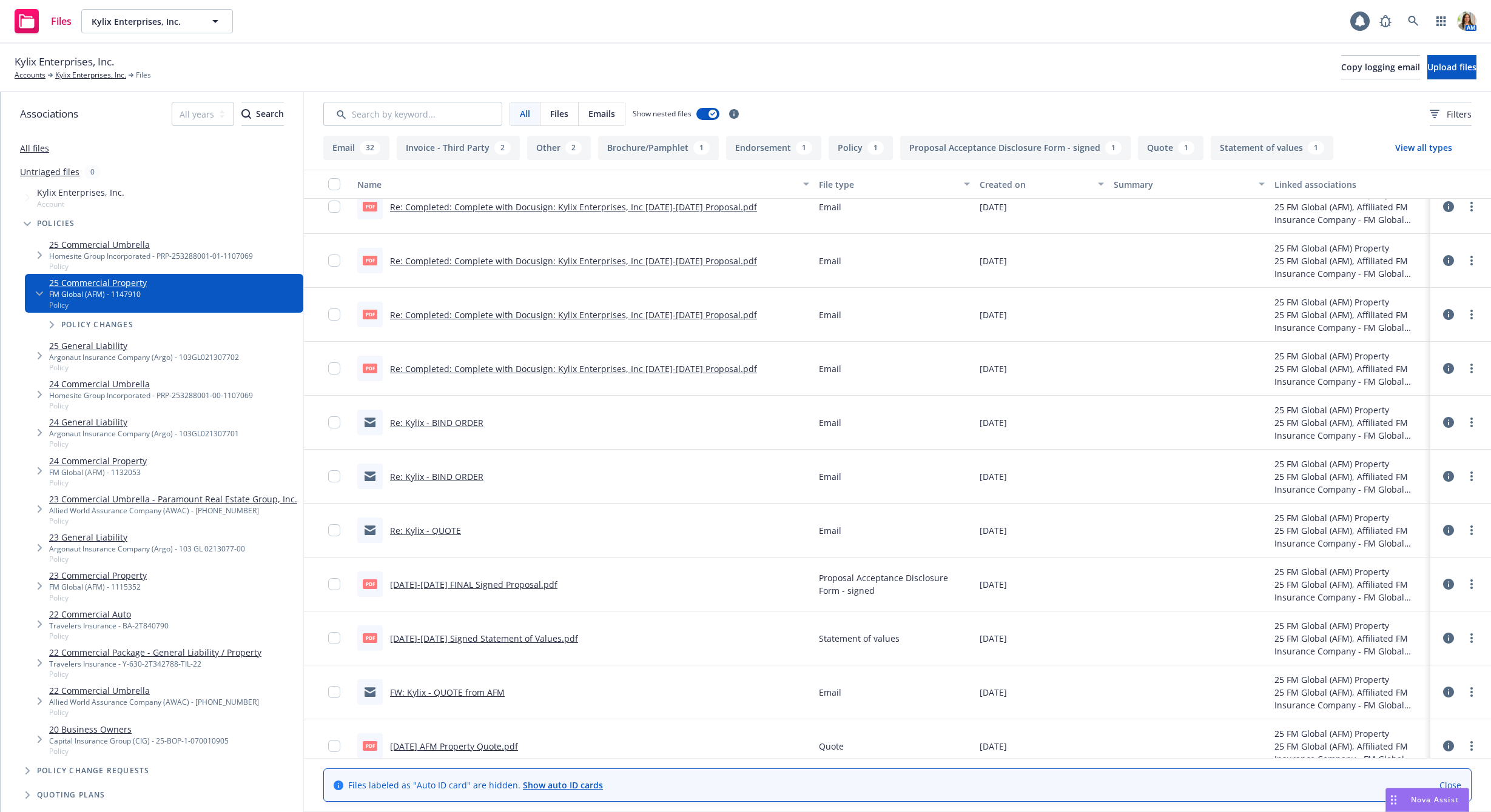
scroll to position [1688, 0]
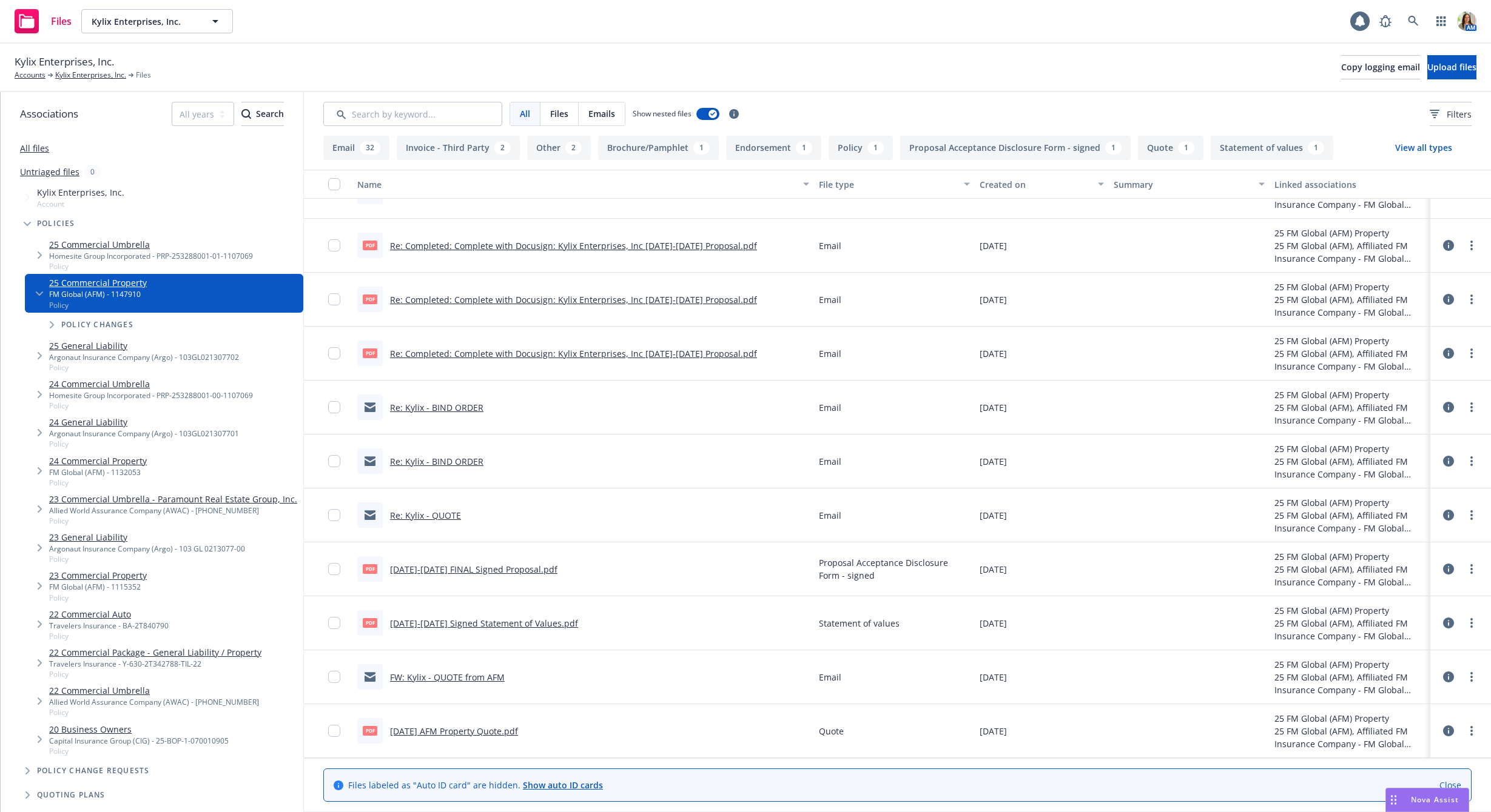
click at [479, 624] on link "[DATE]-[DATE] Signed Statement of Values.pdf" at bounding box center [484, 624] width 188 height 12
